Goal: Task Accomplishment & Management: Use online tool/utility

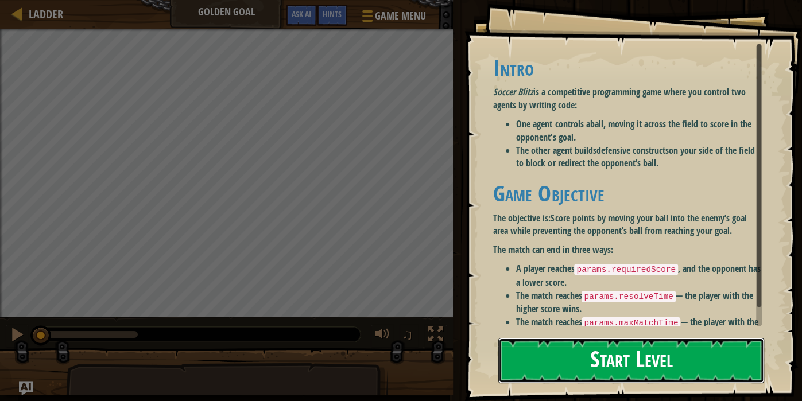
click at [591, 346] on button "Start Level" at bounding box center [631, 360] width 266 height 45
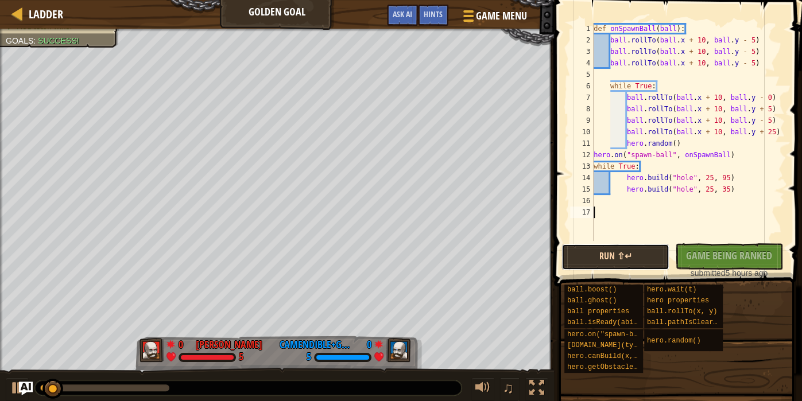
click at [624, 262] on button "Run ⇧↵" at bounding box center [615, 257] width 108 height 26
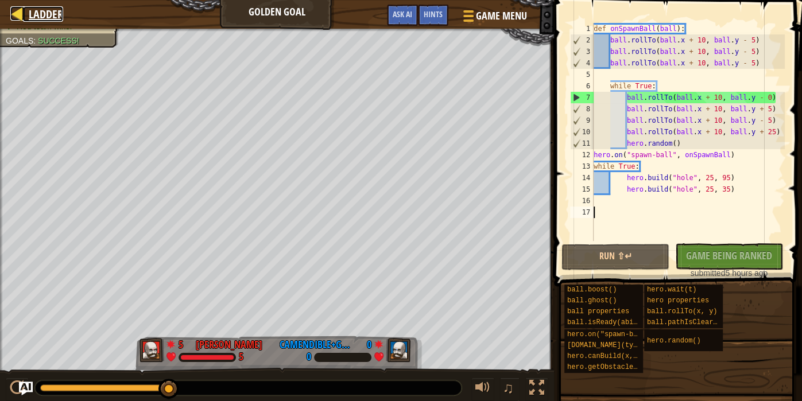
click at [30, 13] on span "Ladder" at bounding box center [46, 14] width 34 height 16
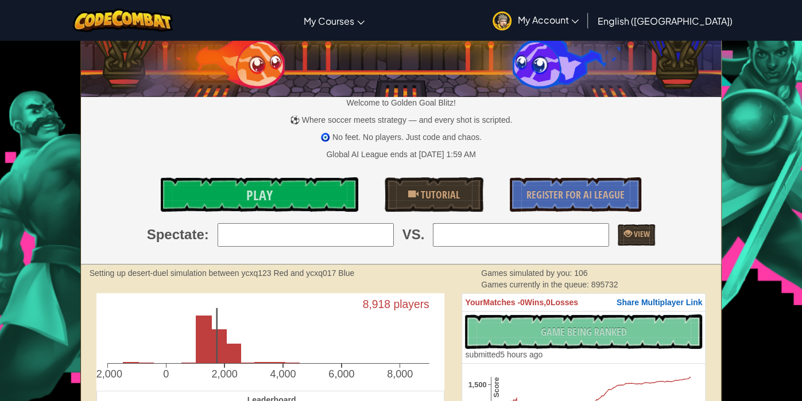
scroll to position [51, 0]
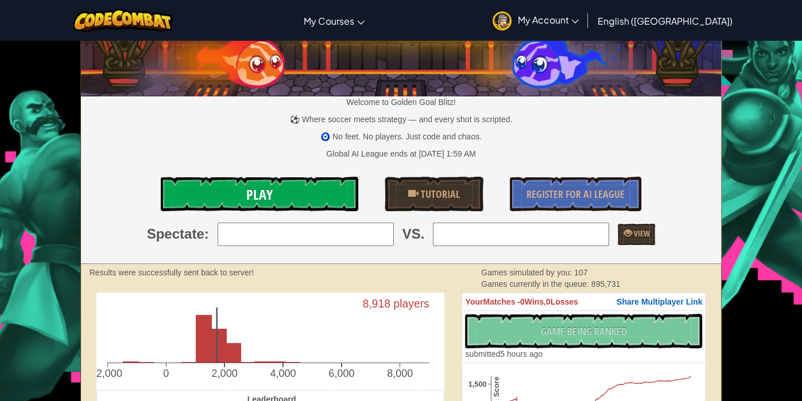
click at [310, 199] on link "Play" at bounding box center [259, 194] width 197 height 34
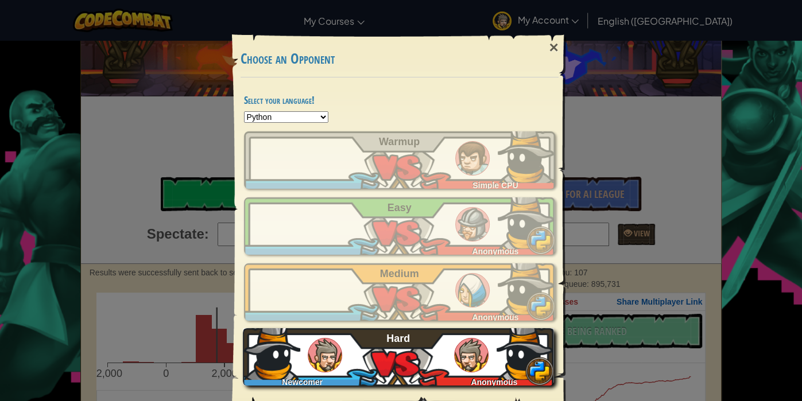
click at [394, 350] on div "Newcomer Anonymous Hard" at bounding box center [398, 356] width 311 height 57
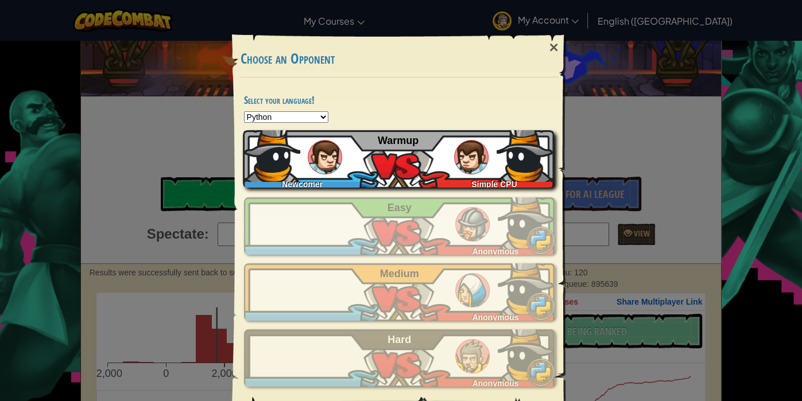
click at [517, 176] on div "Simple CPU" at bounding box center [491, 181] width 125 height 11
